Goal: Find specific page/section: Find specific page/section

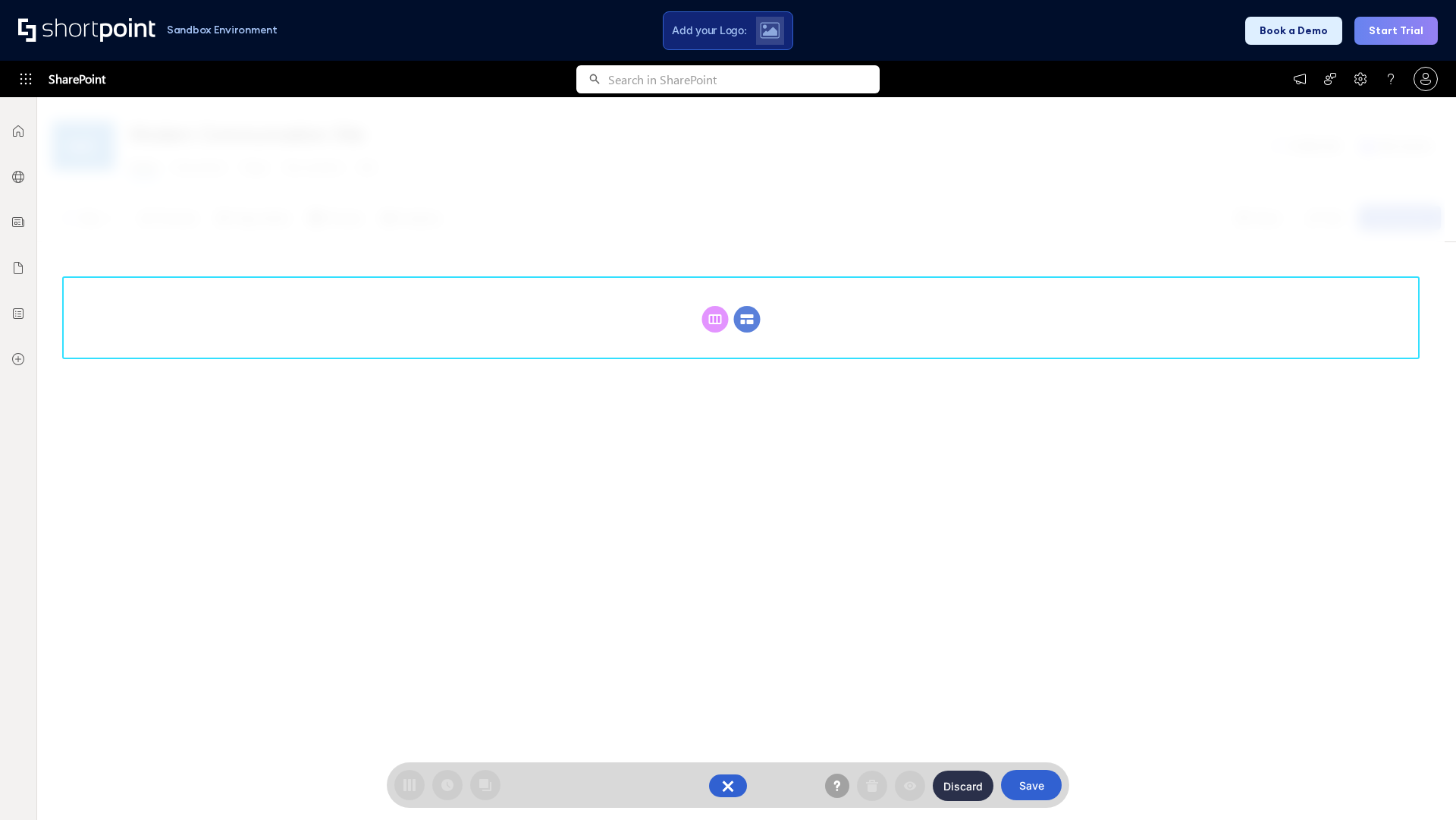
click at [747, 319] on circle at bounding box center [747, 319] width 27 height 27
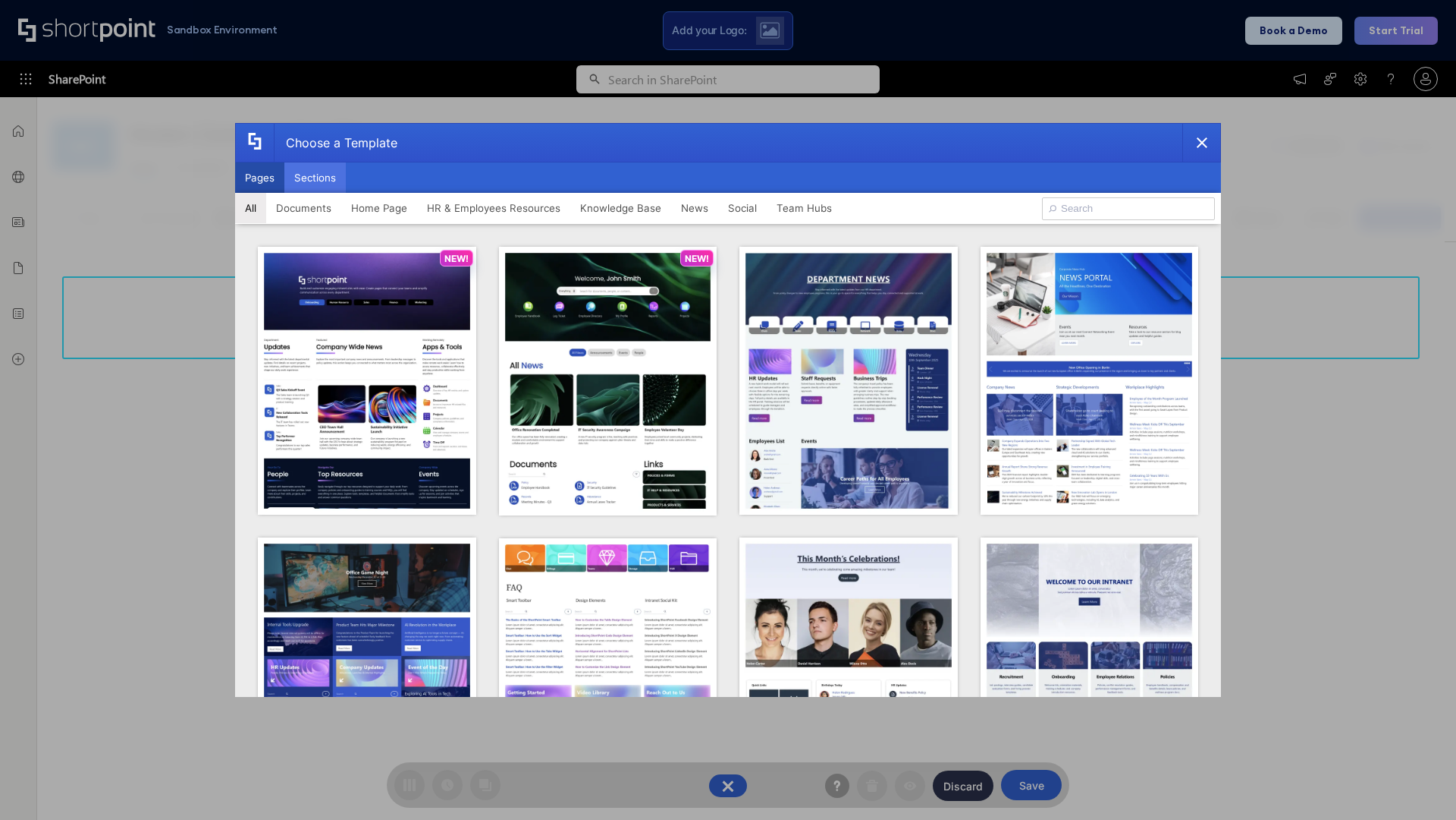
click at [315, 178] on button "Sections" at bounding box center [315, 178] width 61 height 31
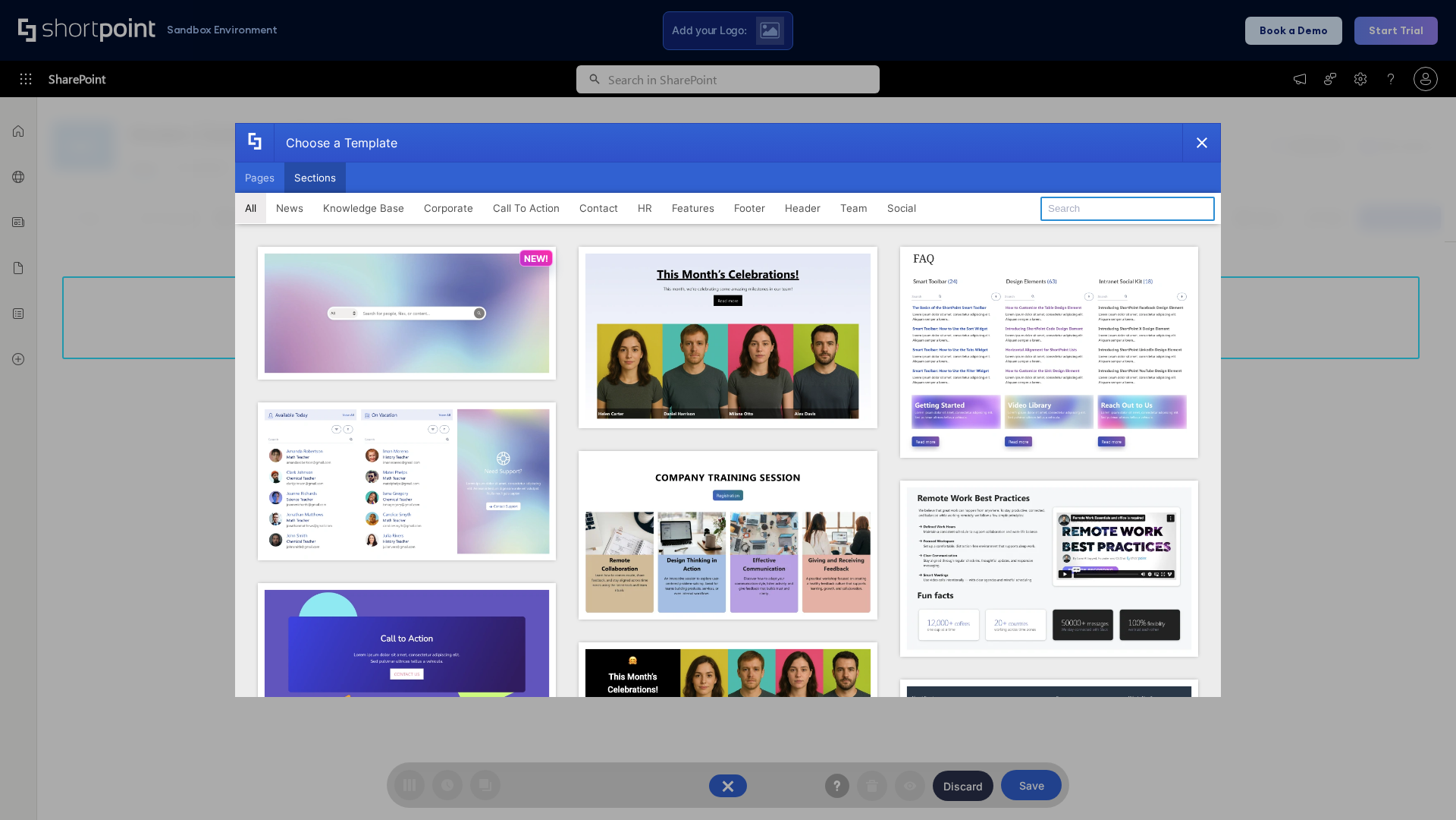
type input "Healthcare Team"
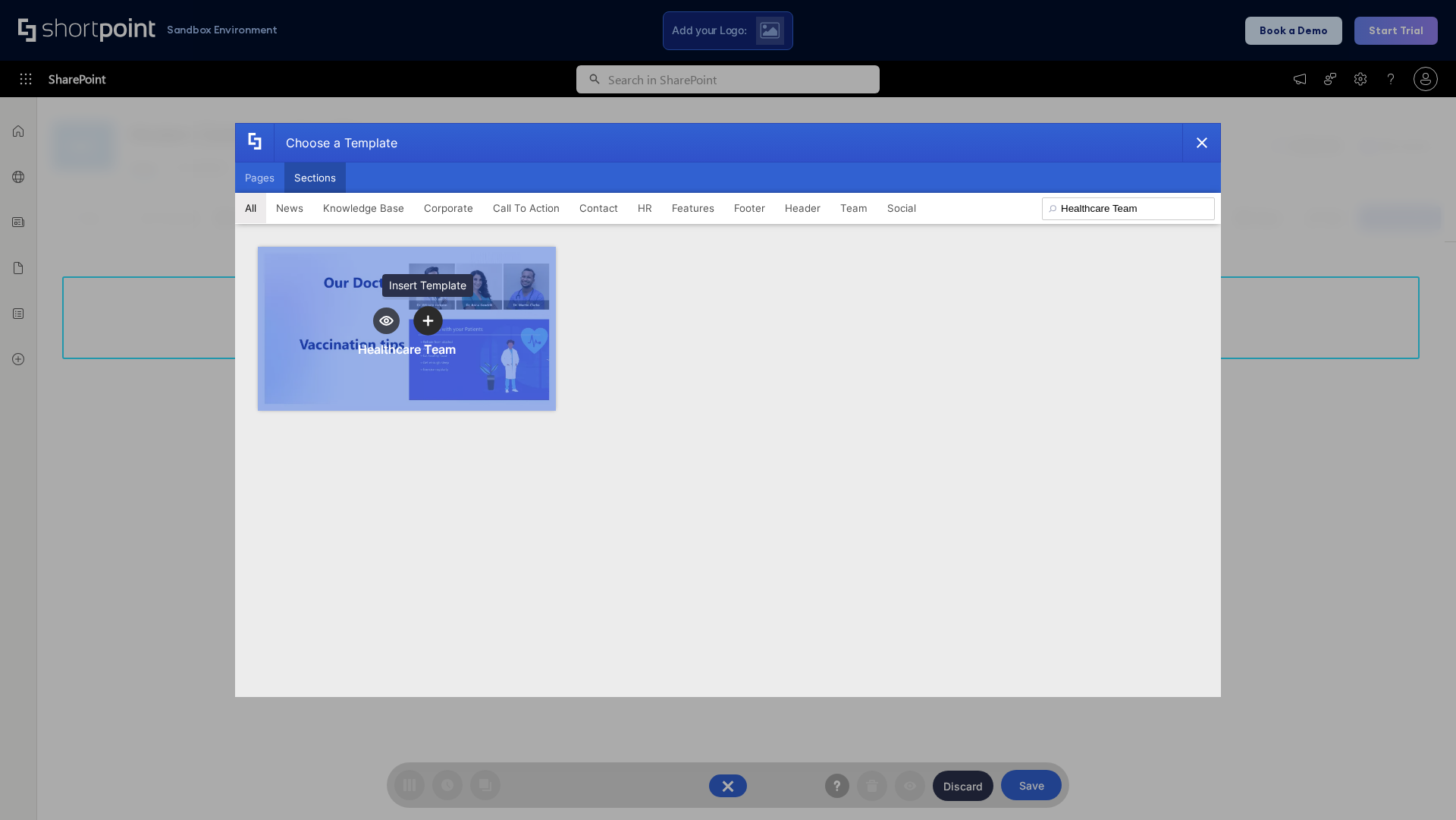
click at [427, 320] on icon "template selector" at bounding box center [427, 321] width 10 height 10
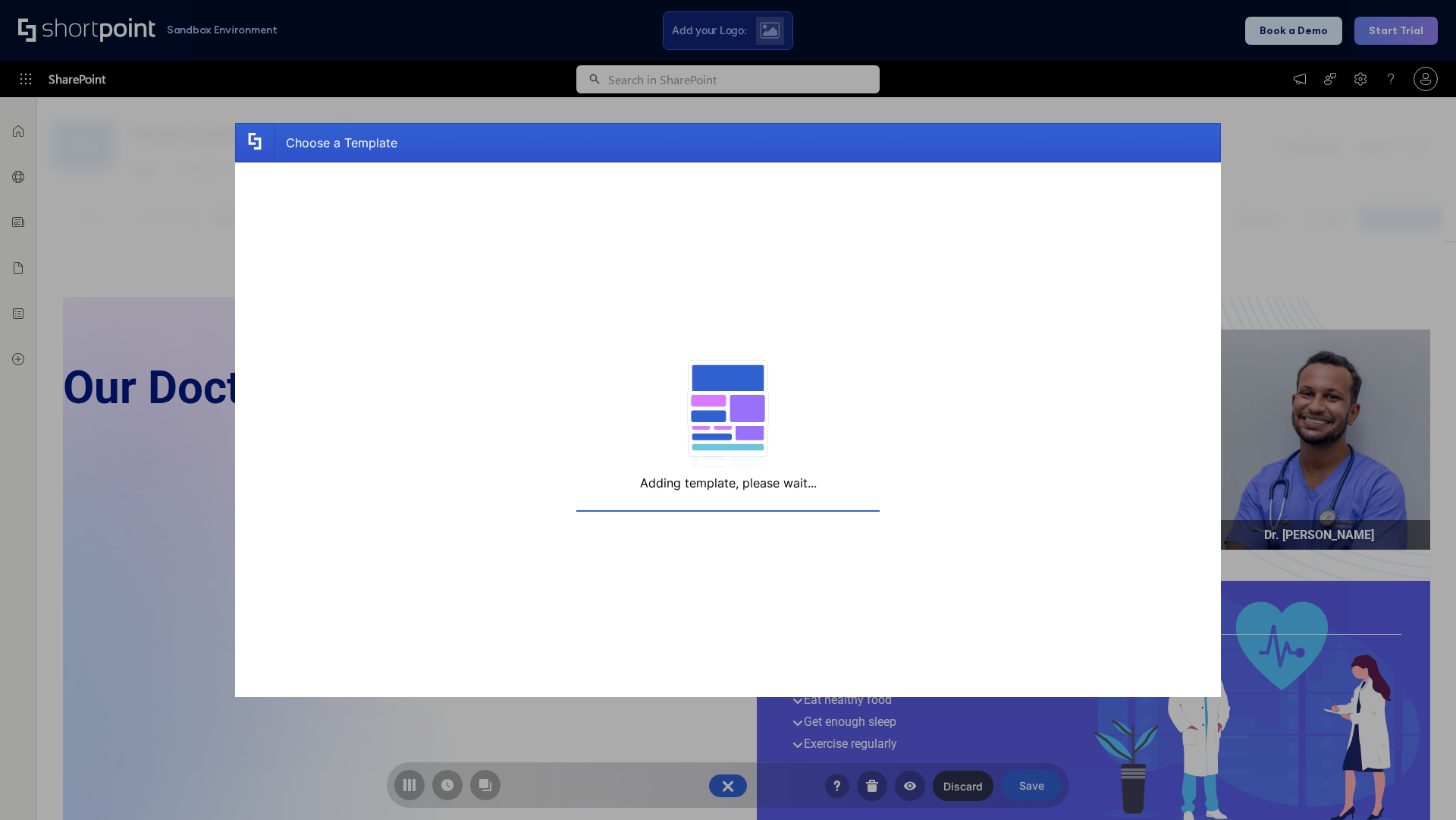
scroll to position [11, 11]
